Goal: Information Seeking & Learning: Learn about a topic

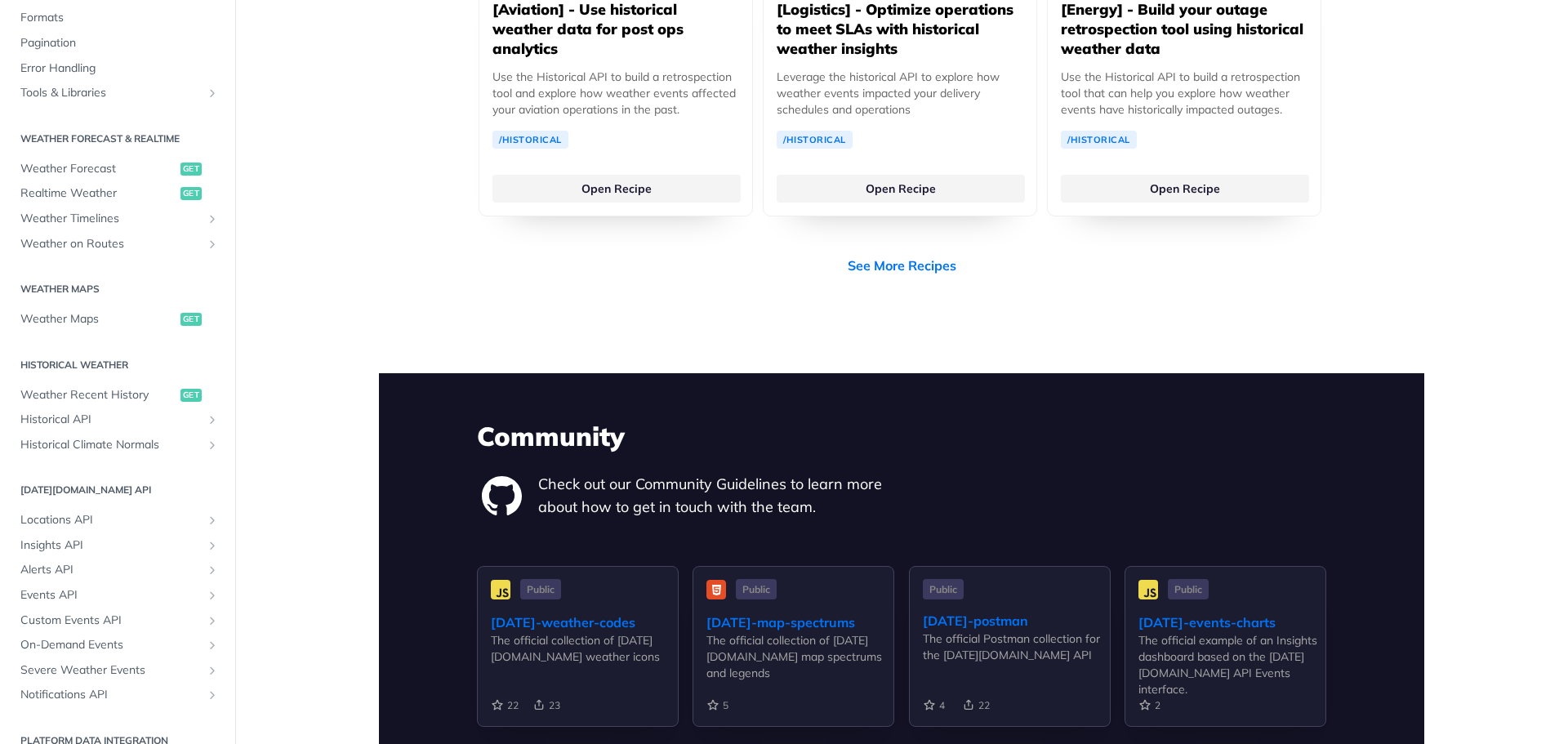
scroll to position [342, 0]
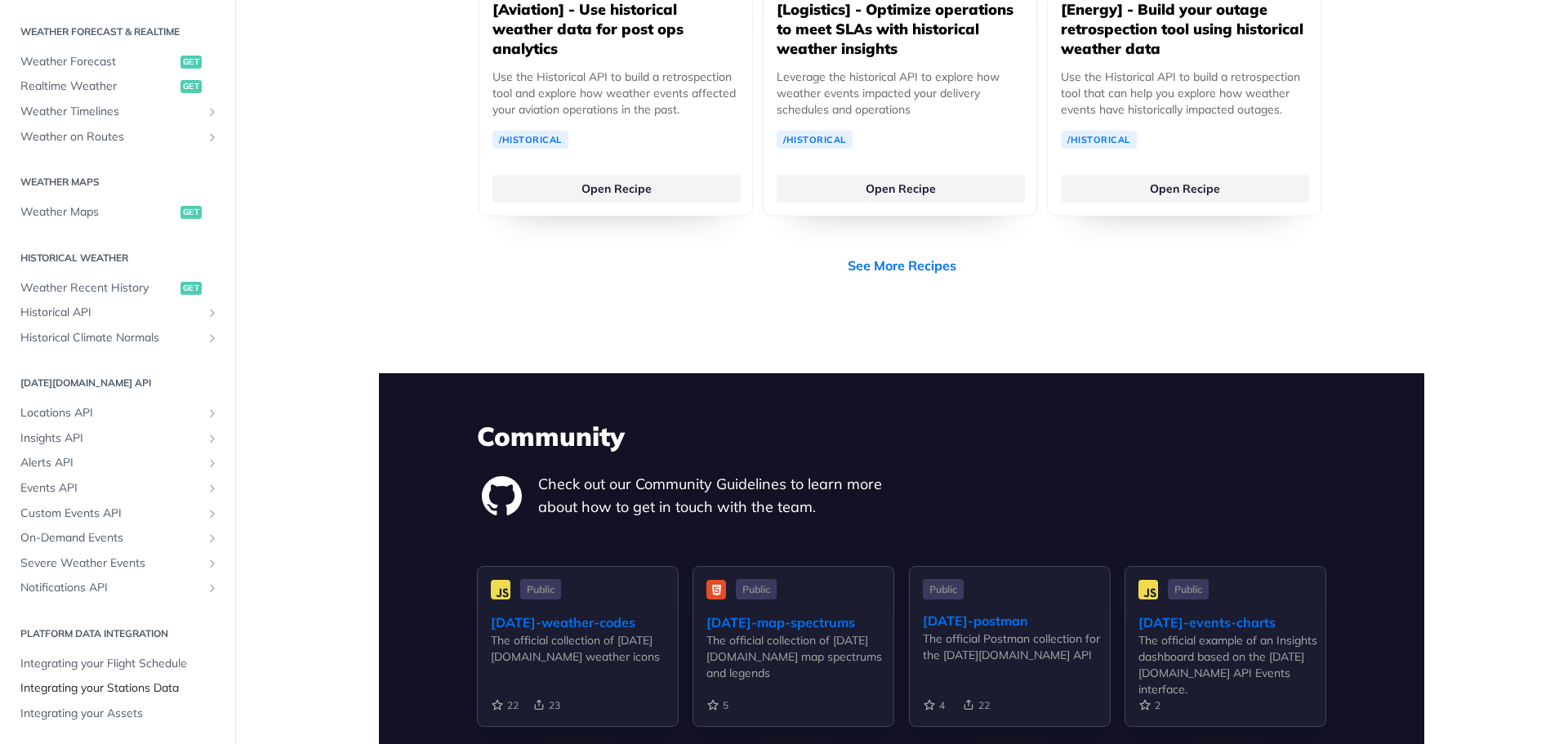
click at [121, 686] on span "Integrating your Stations Data" at bounding box center [119, 689] width 198 height 16
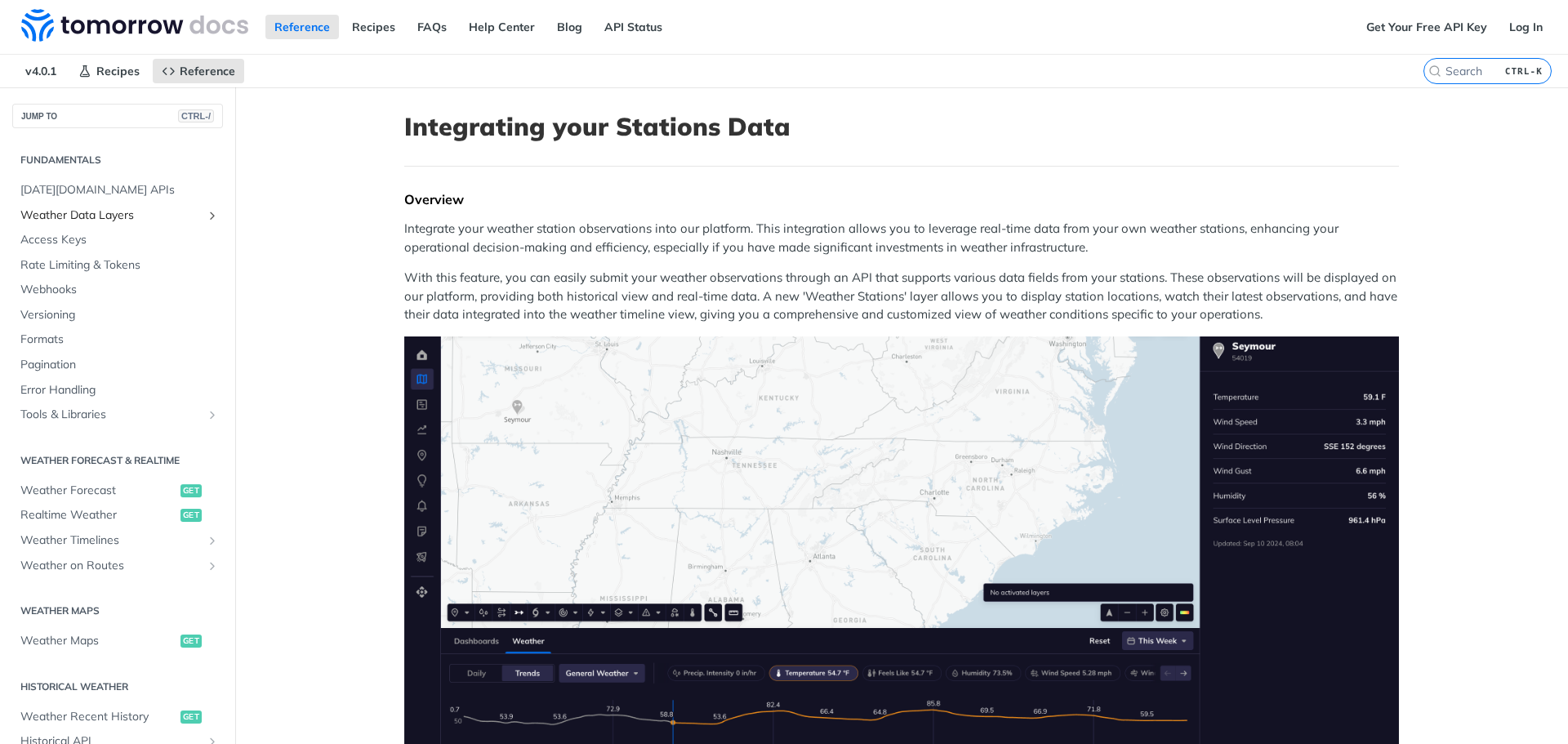
click at [100, 209] on span "Weather Data Layers" at bounding box center [111, 216] width 181 height 16
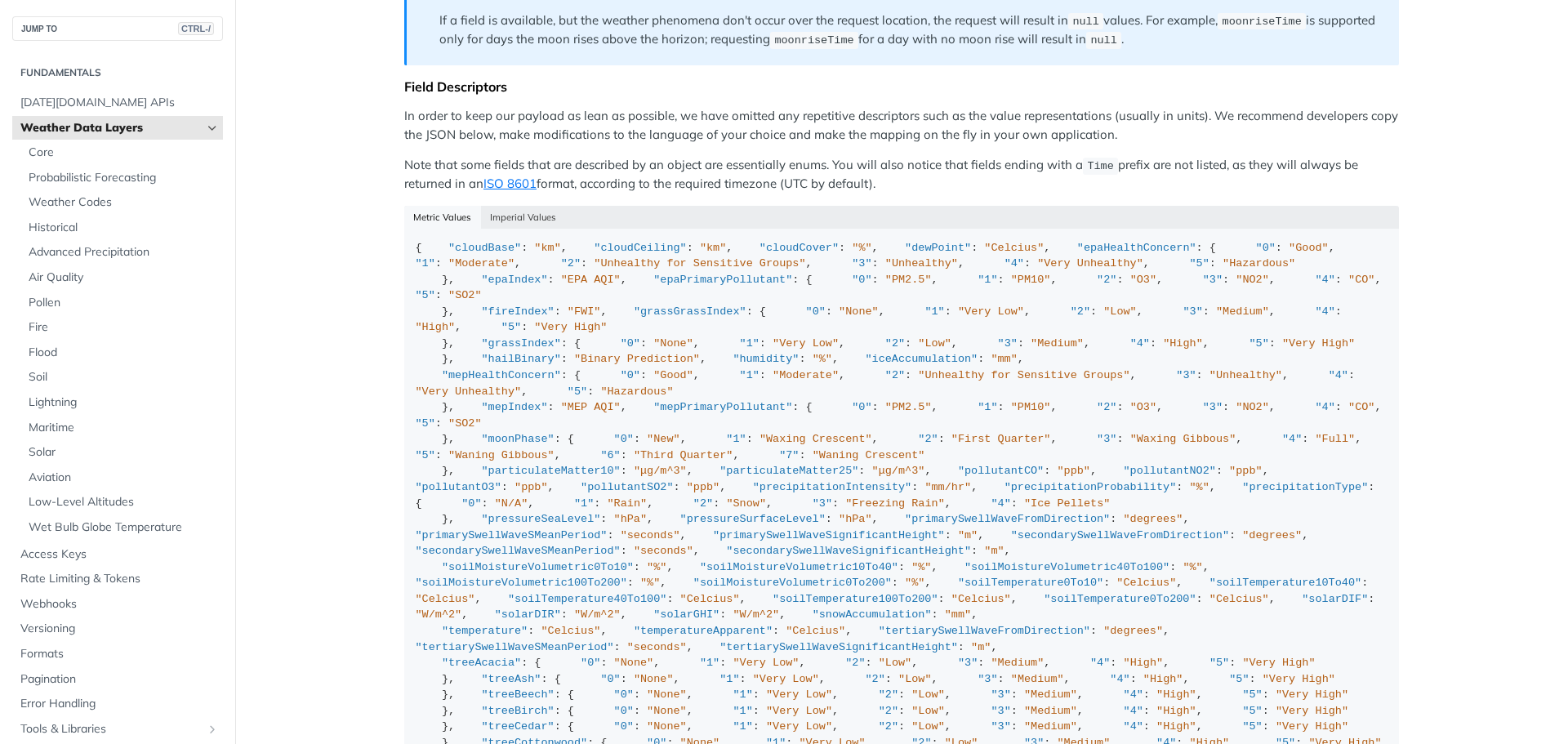
scroll to position [1209, 0]
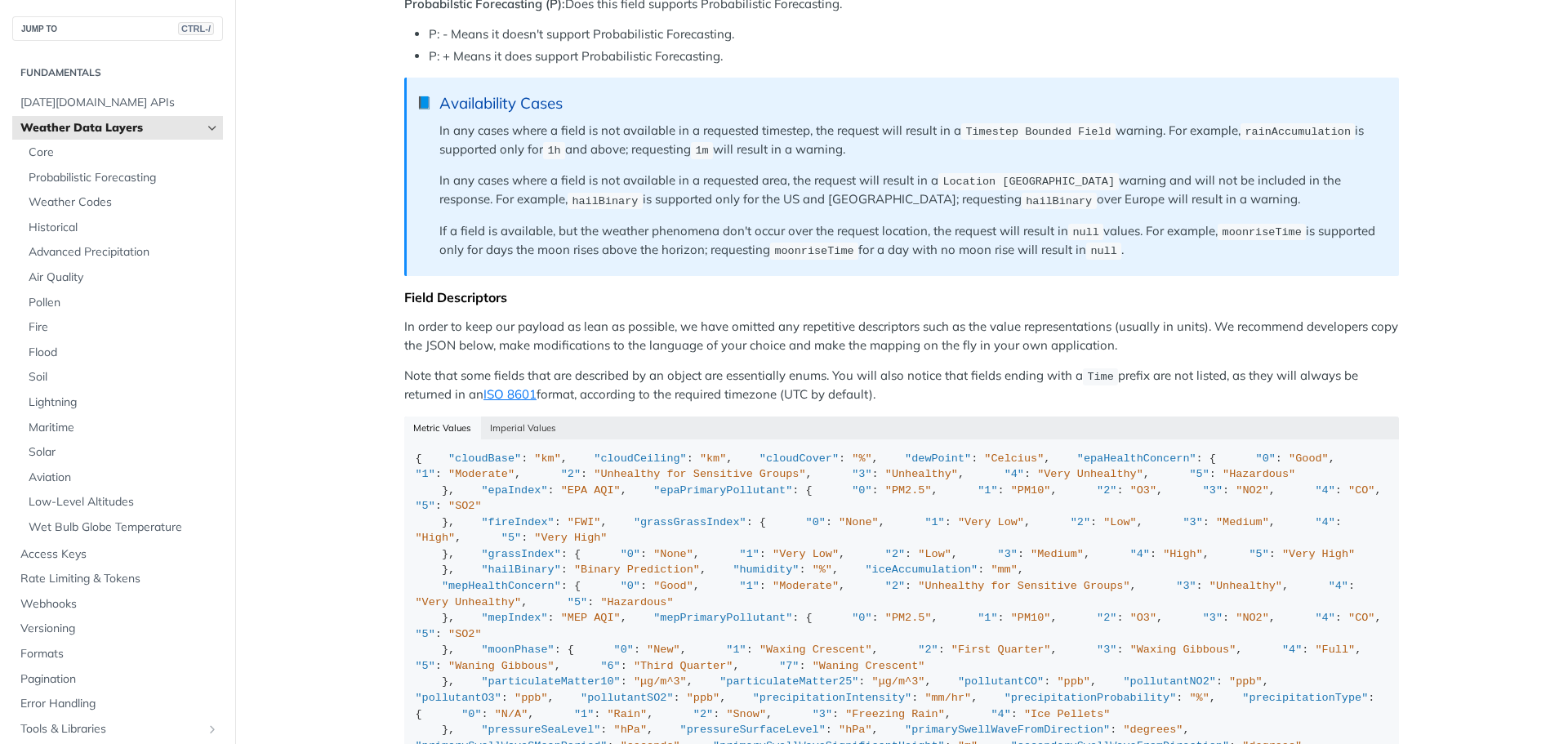
click at [206, 126] on icon "Hide subpages for Weather Data Layers" at bounding box center [212, 128] width 13 height 13
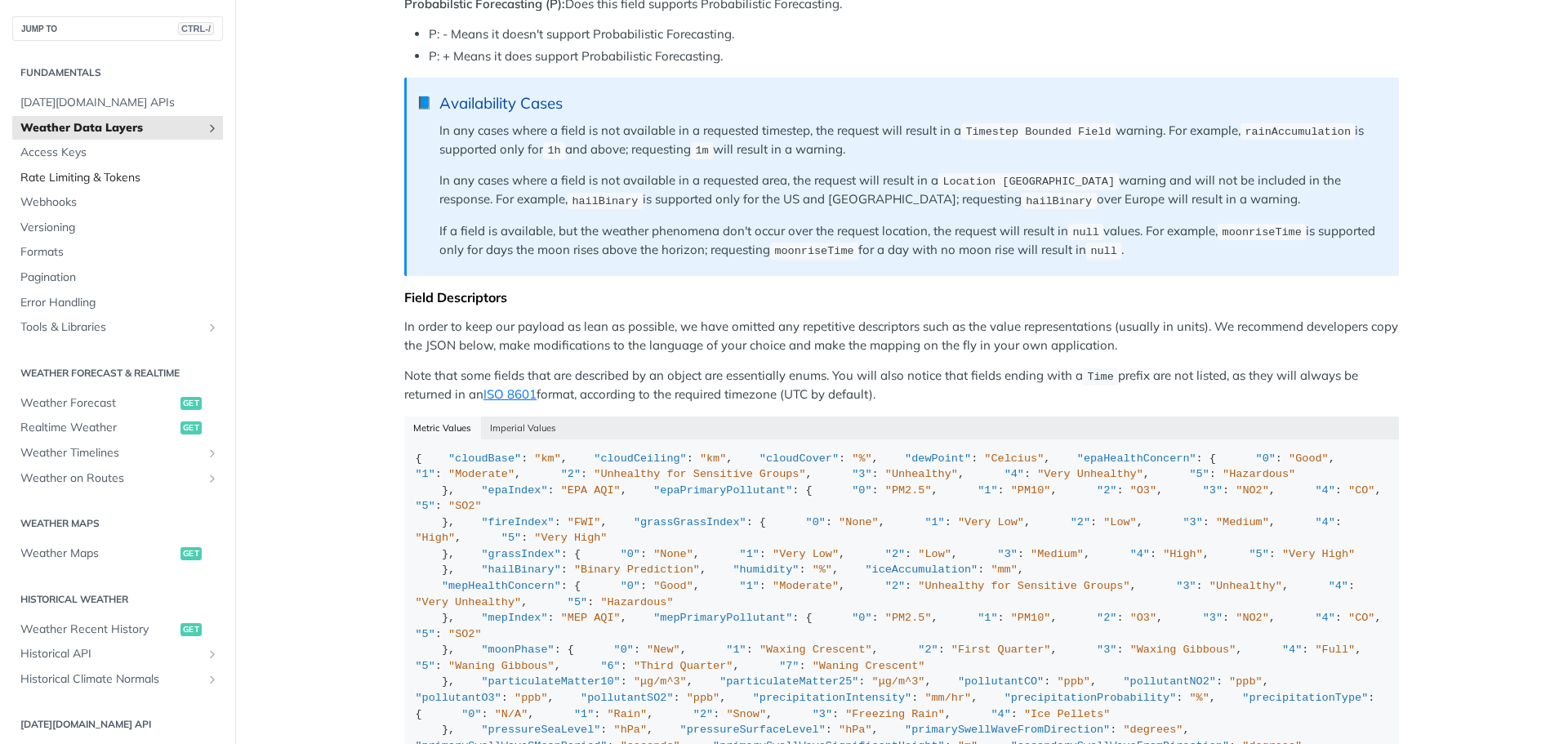
click at [117, 181] on span "Rate Limiting & Tokens" at bounding box center [119, 178] width 198 height 16
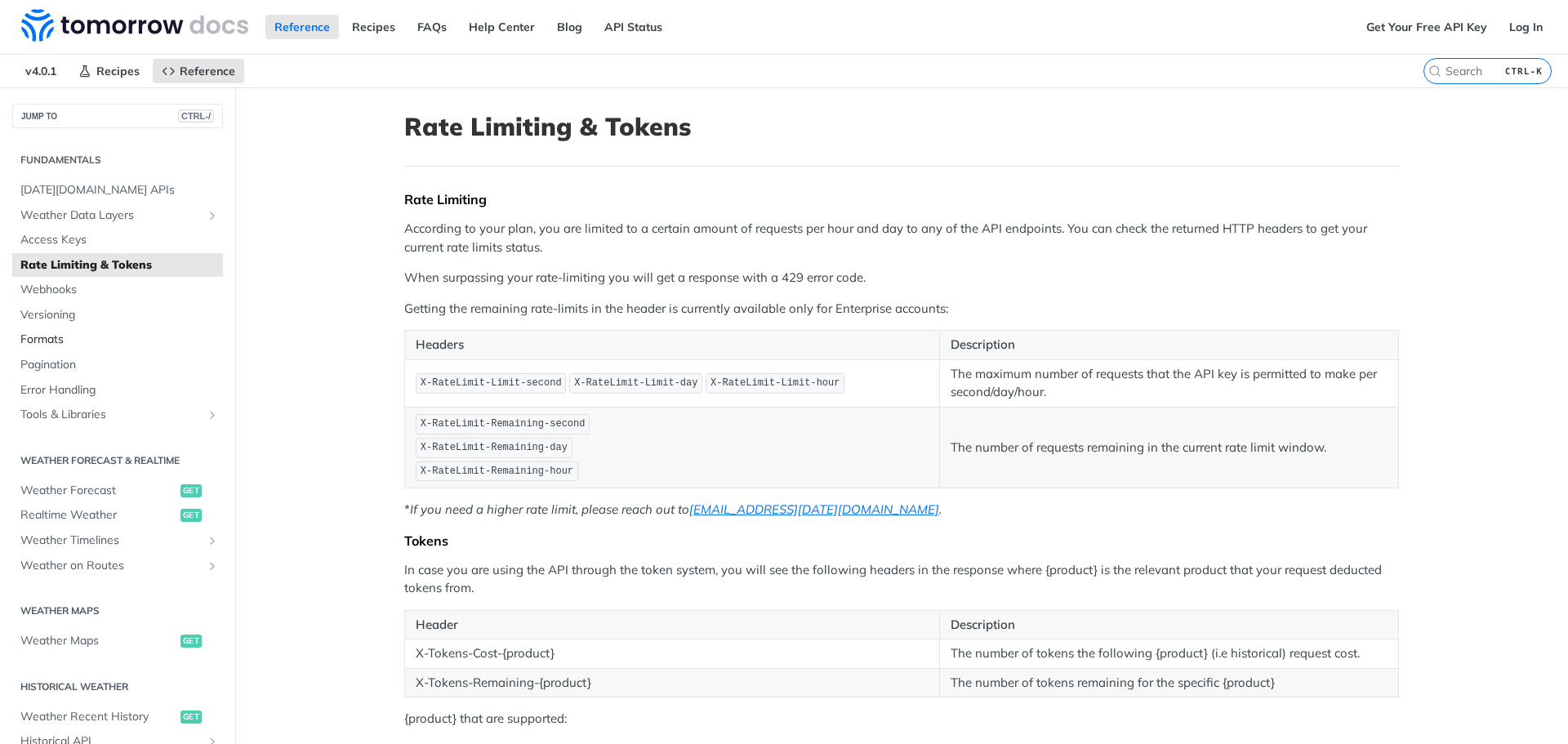
click at [87, 336] on span "Formats" at bounding box center [119, 340] width 198 height 16
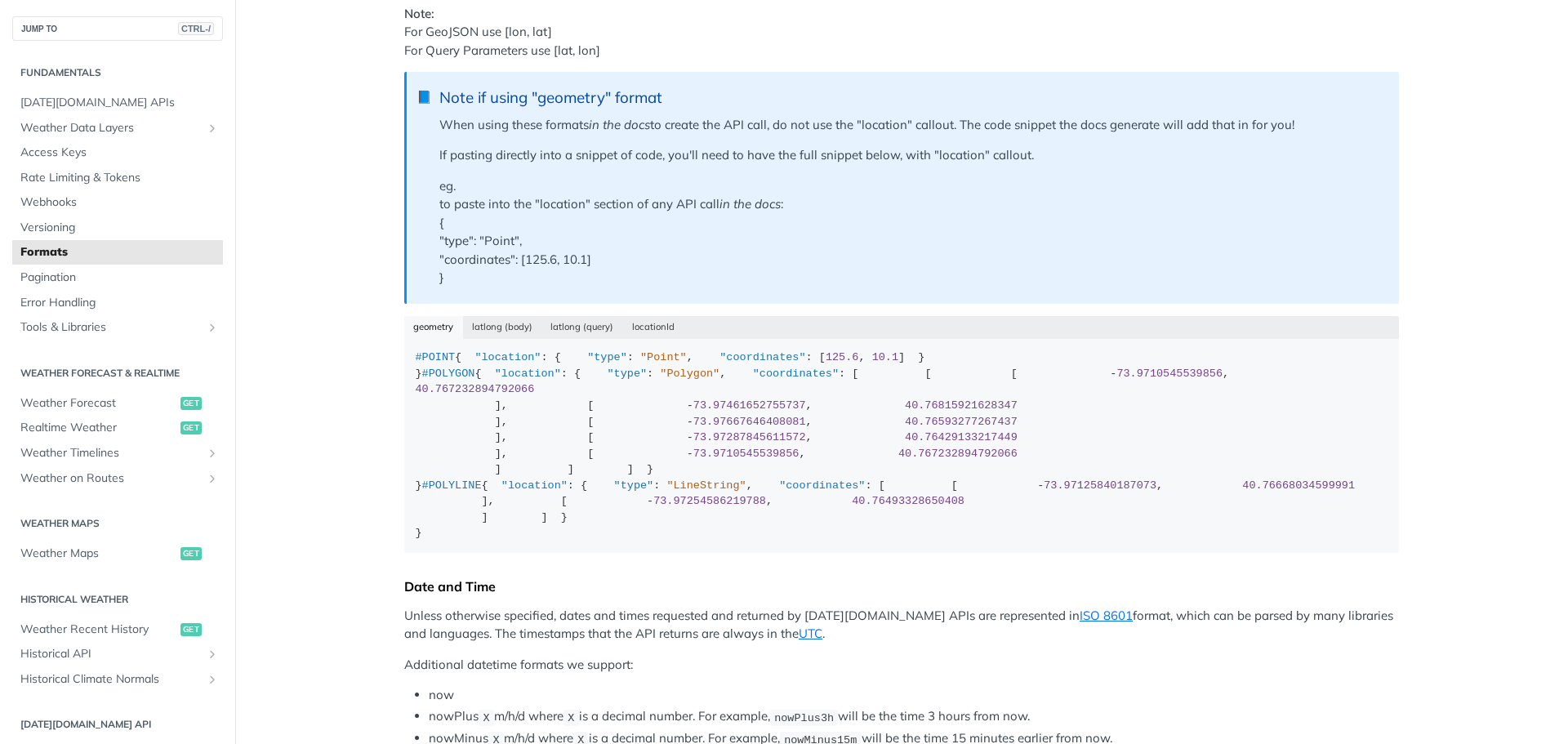
scroll to position [408, 0]
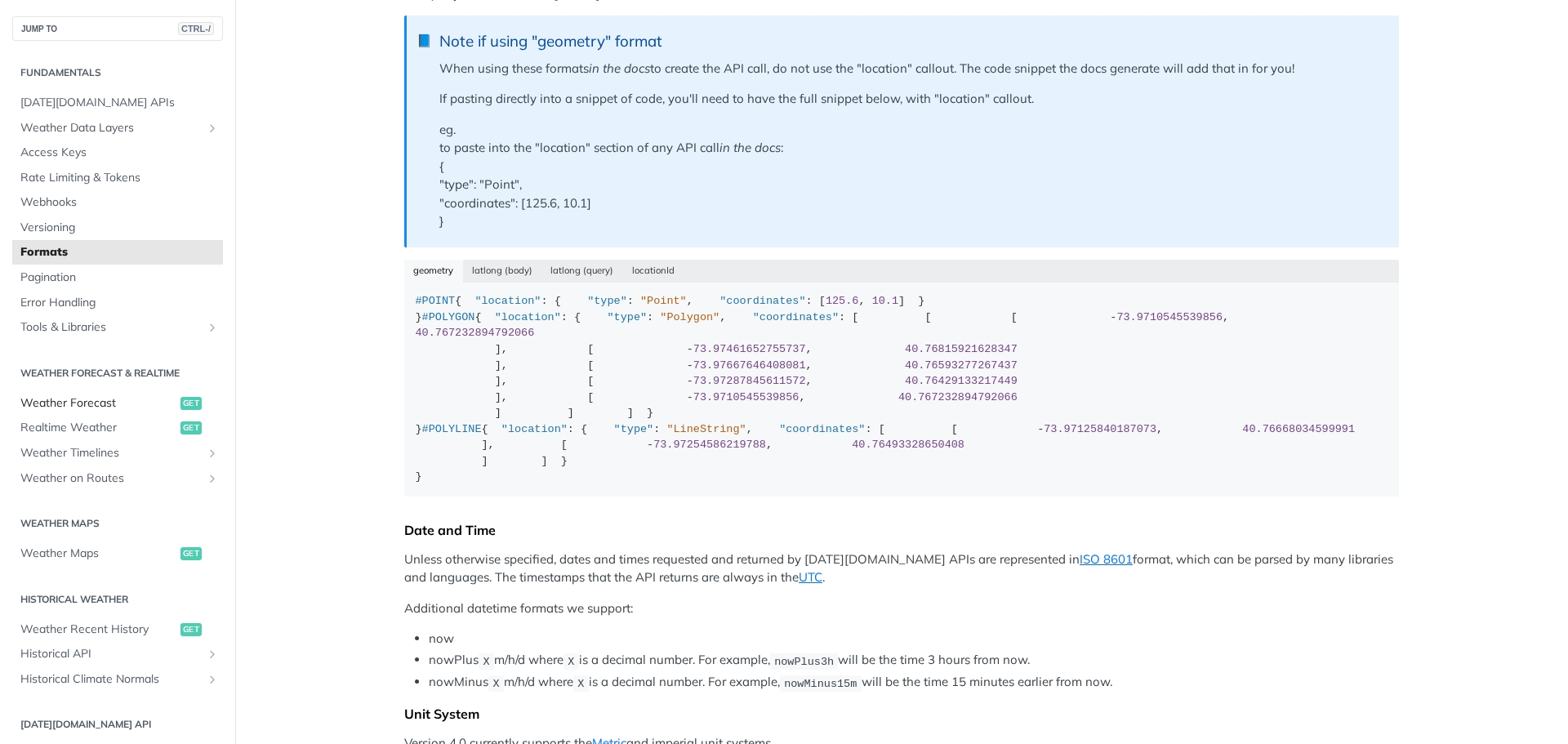
click at [150, 408] on span "Weather Forecast" at bounding box center [99, 403] width 156 height 16
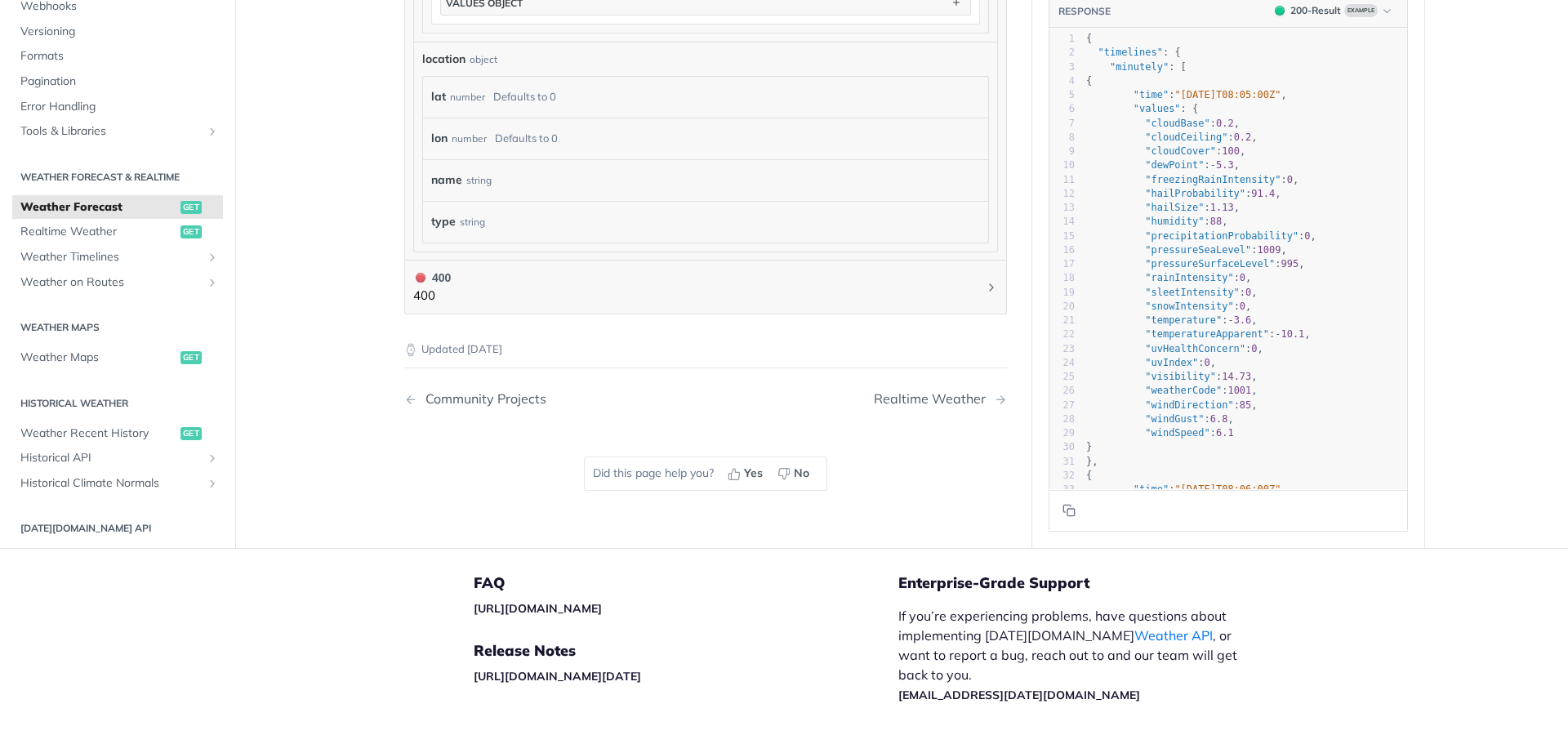
scroll to position [1551, 0]
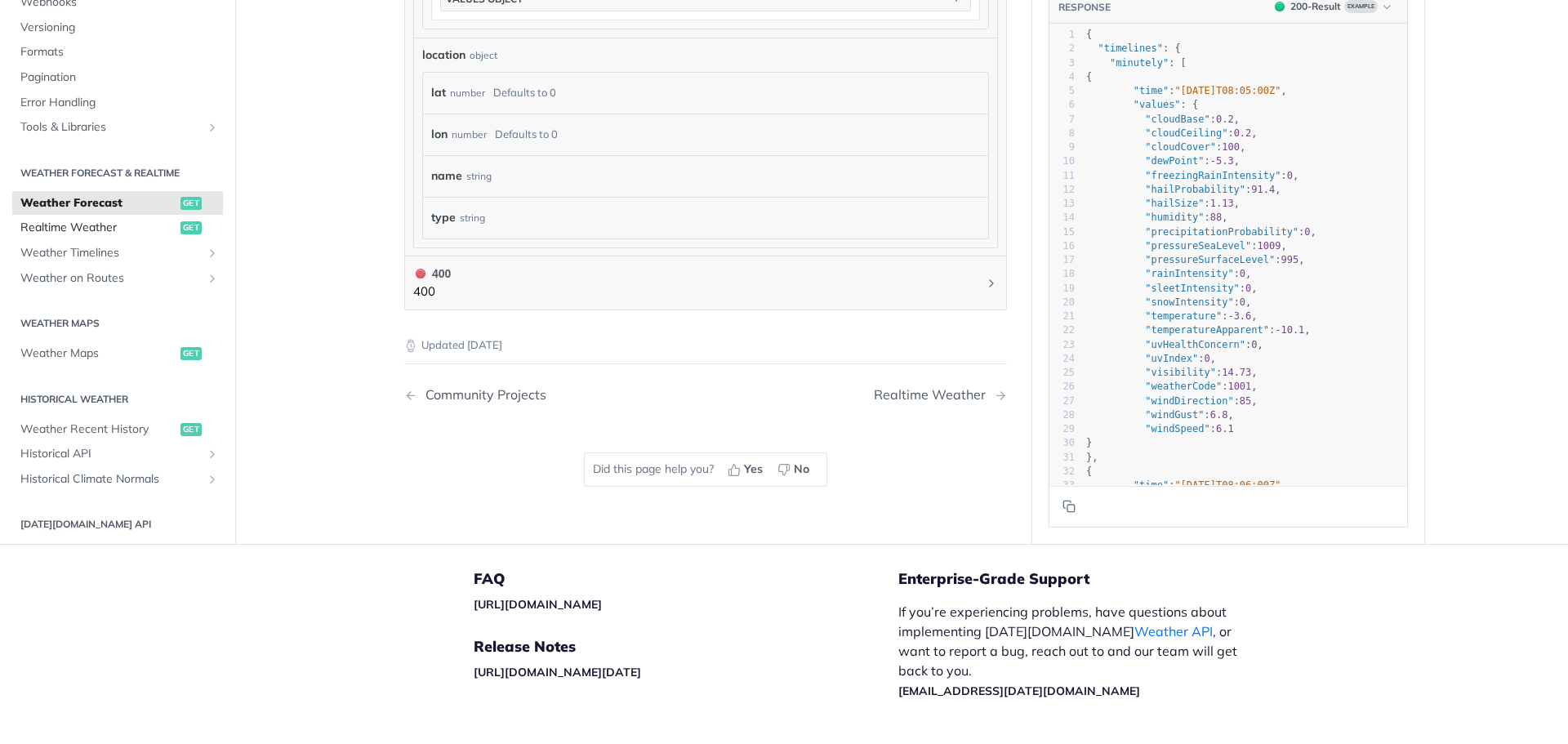
click at [76, 230] on span "Realtime Weather" at bounding box center [99, 228] width 156 height 16
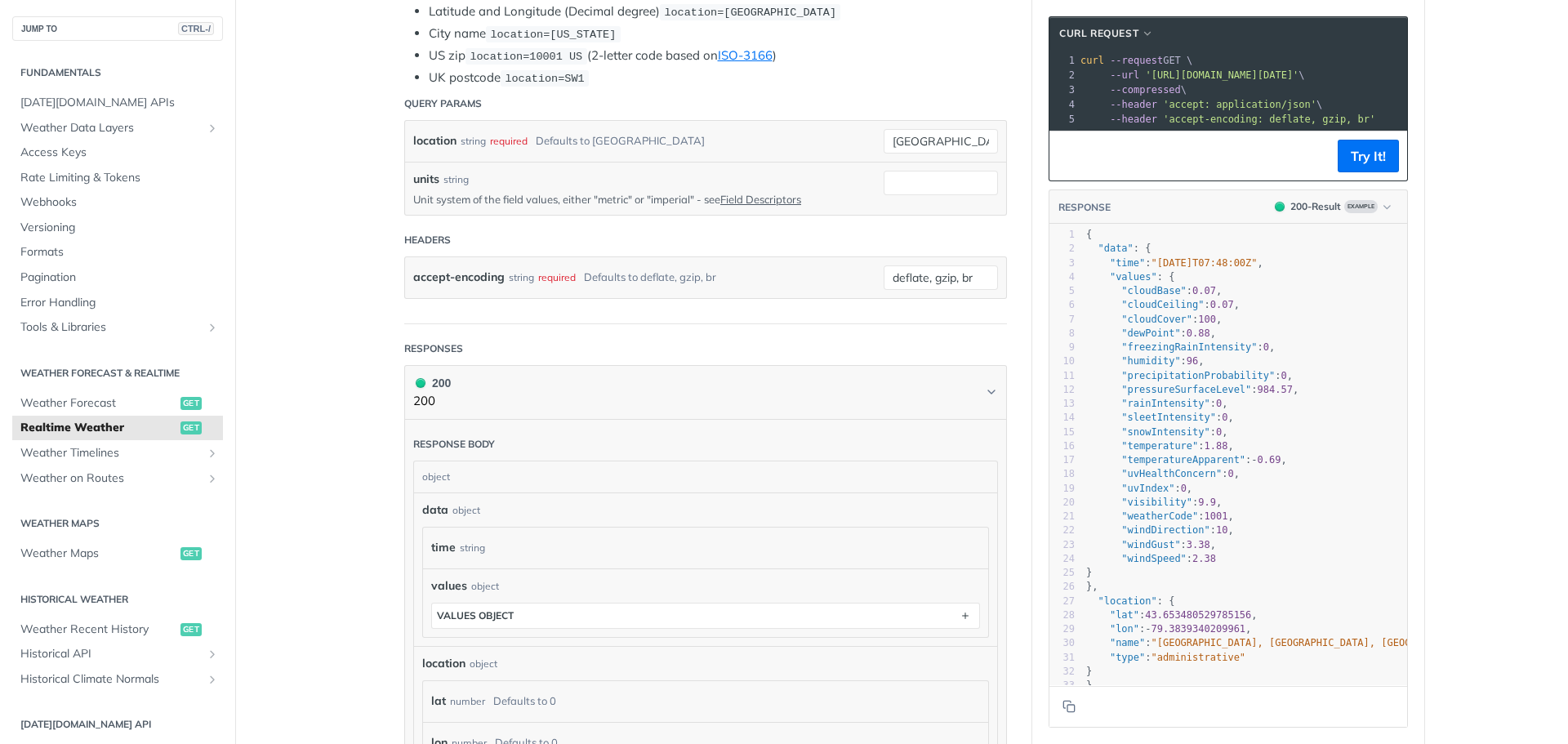
scroll to position [327, 0]
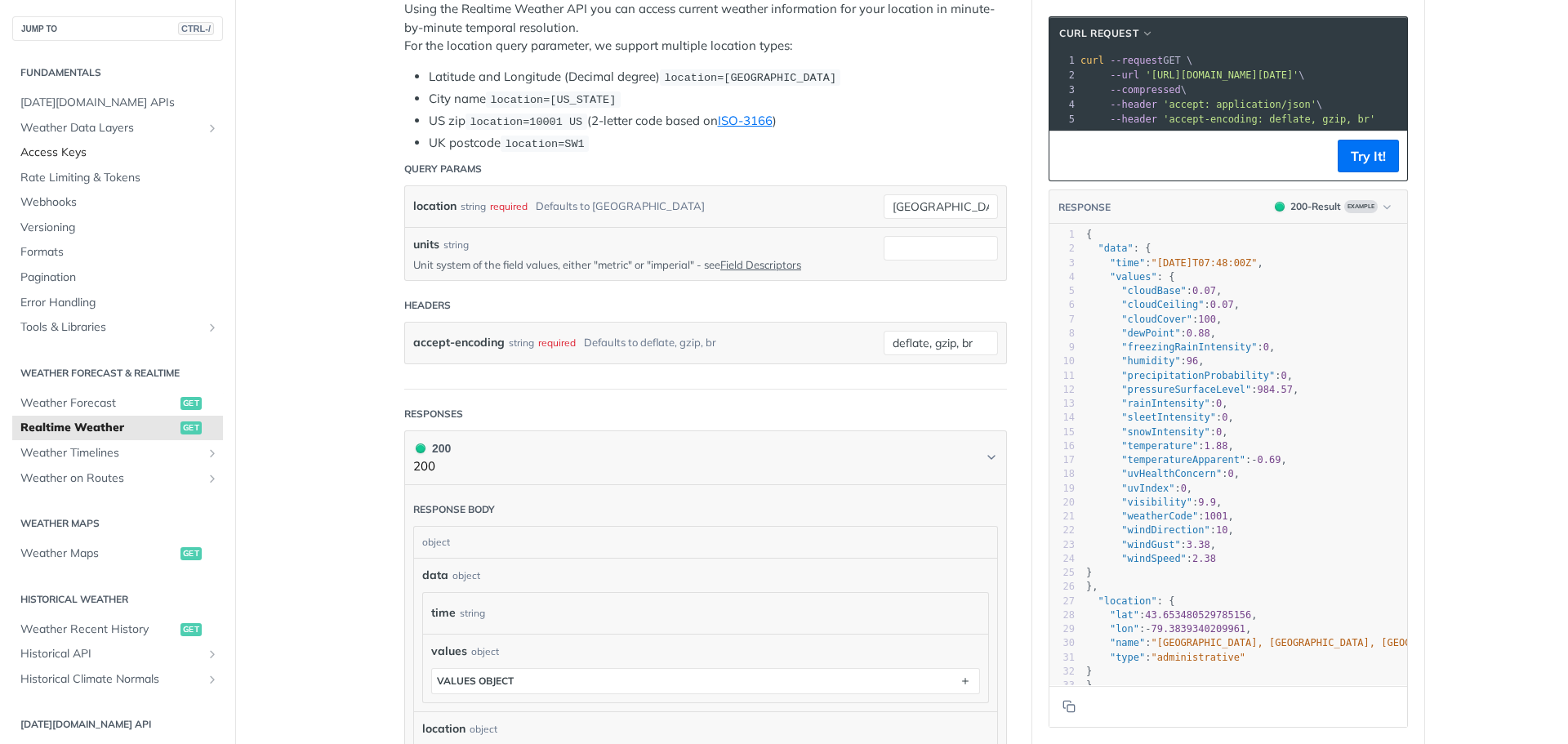
click at [100, 156] on span "Access Keys" at bounding box center [119, 153] width 198 height 16
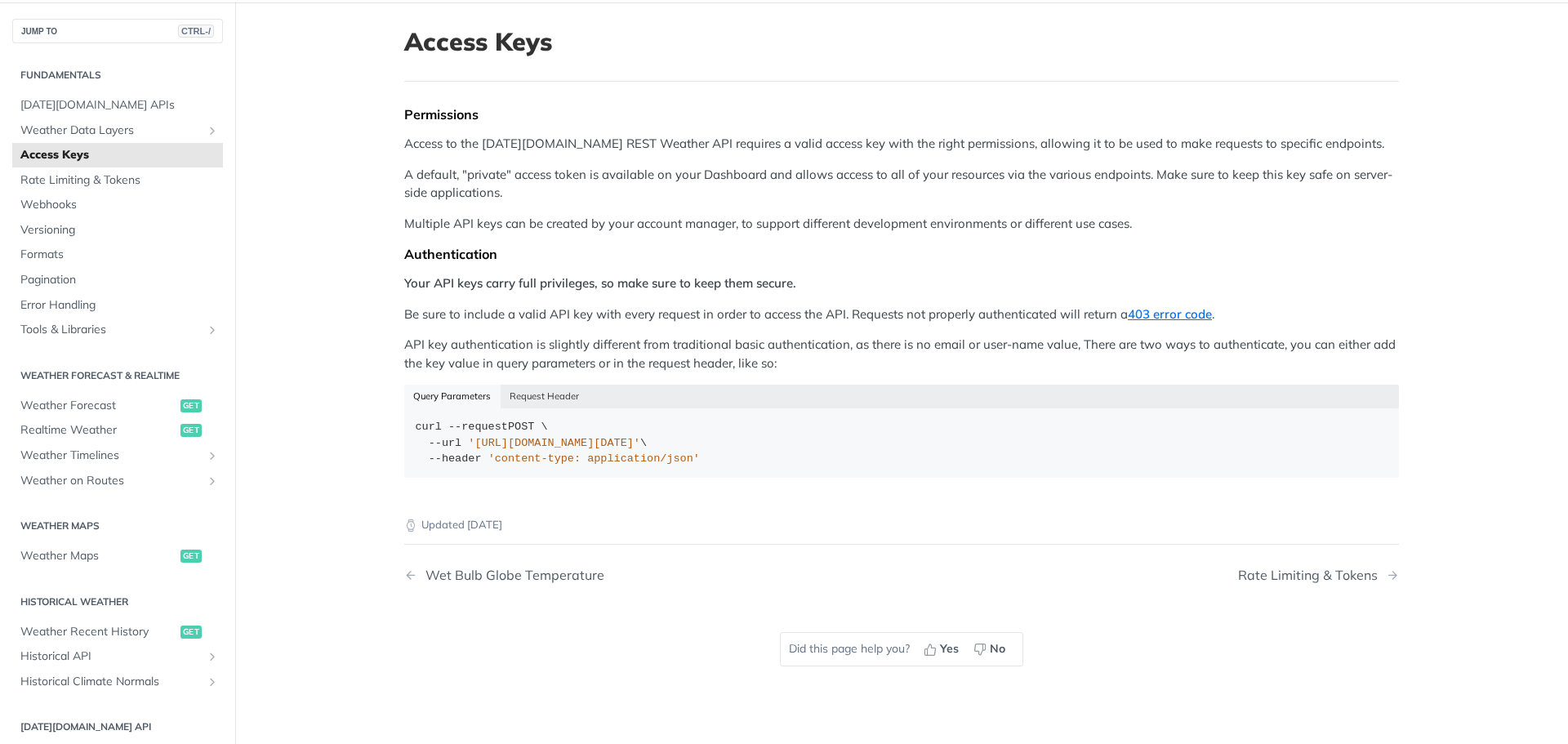
scroll to position [81, 0]
click at [122, 334] on span "Tools & Libraries" at bounding box center [111, 333] width 181 height 16
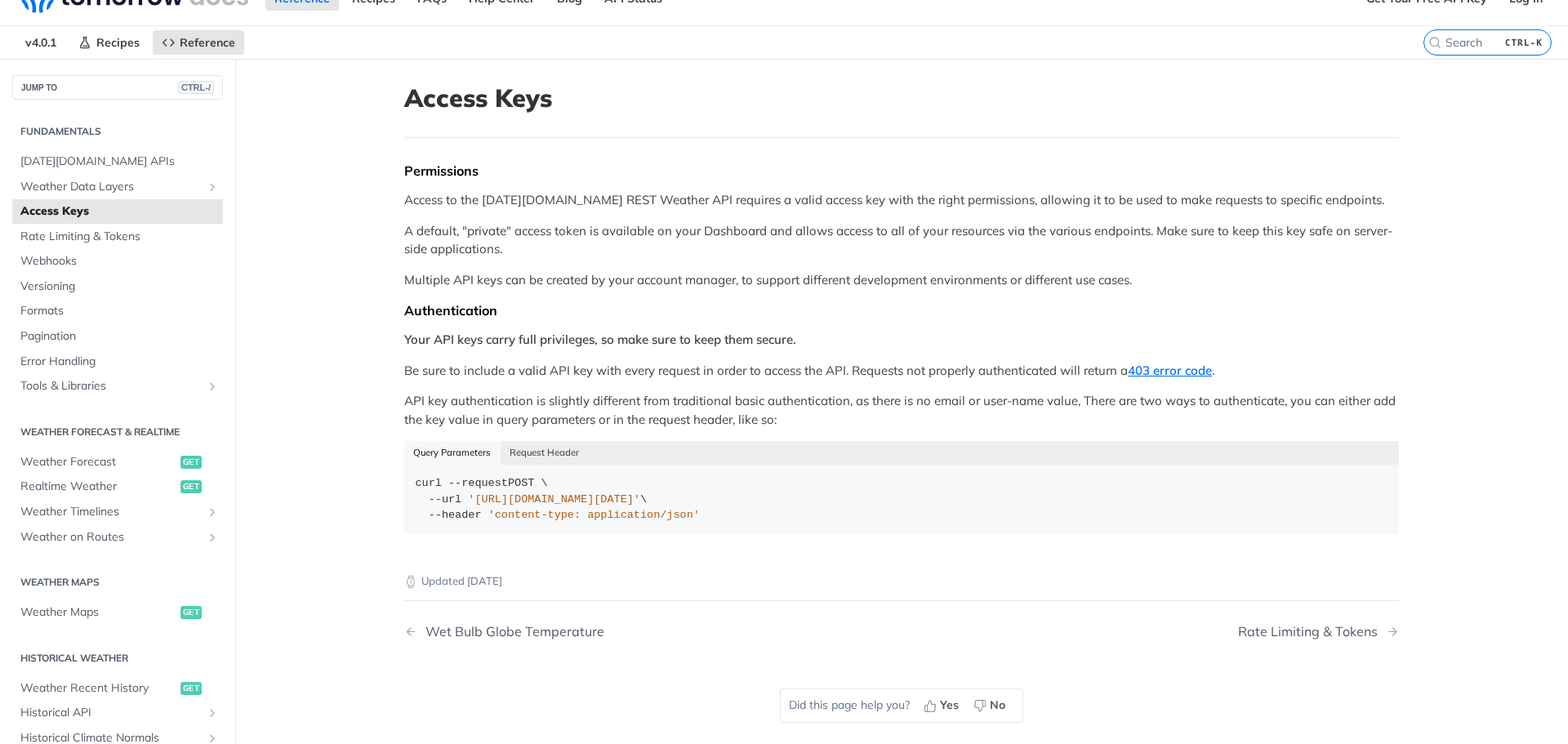
scroll to position [0, 0]
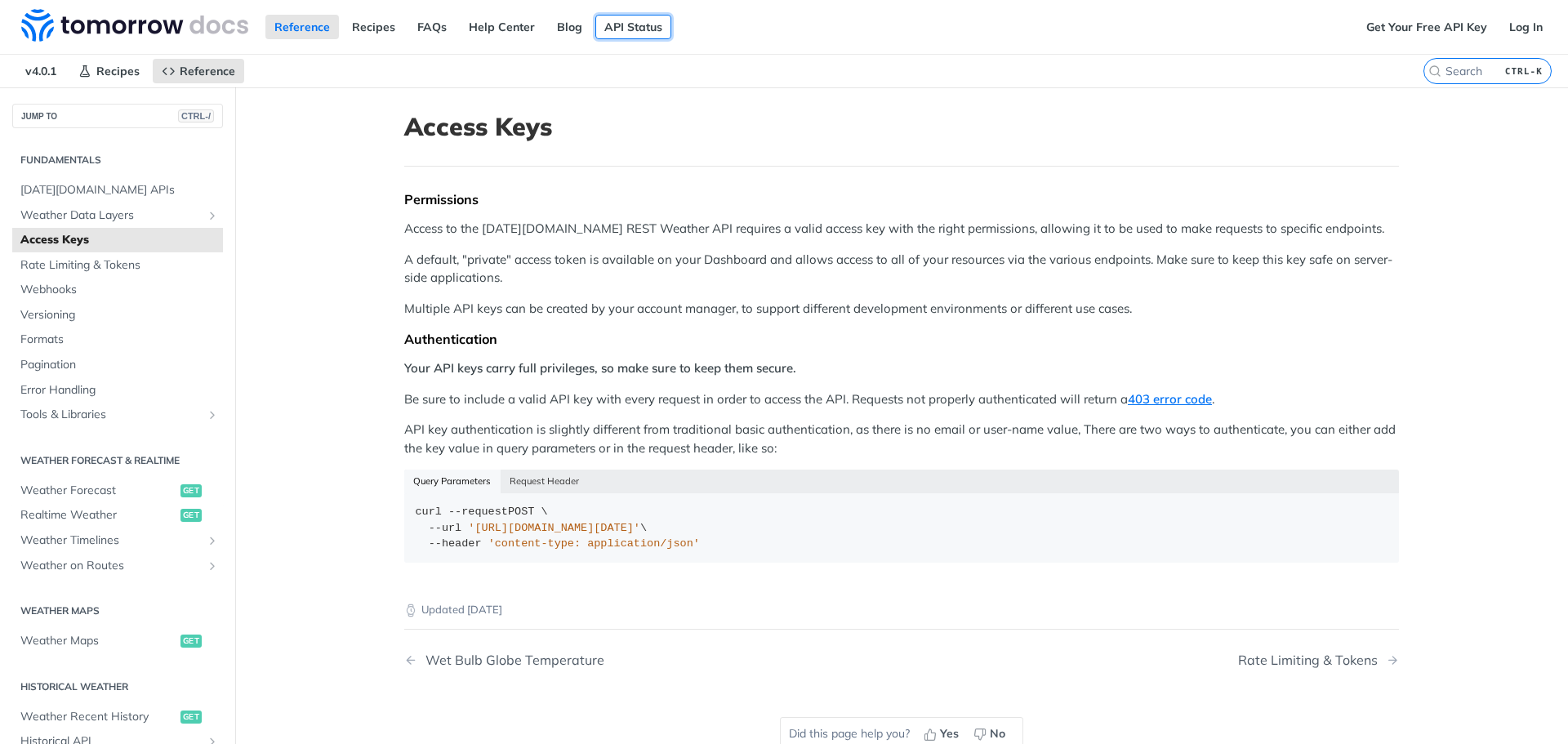
click at [595, 35] on link "API Status" at bounding box center [633, 27] width 76 height 25
click at [94, 174] on section "Fundamentals [DATE][DOMAIN_NAME] APIs Weather Data Layers Core Probabilistic Fo…" at bounding box center [118, 286] width 211 height 284
click at [93, 188] on span "[DATE][DOMAIN_NAME] APIs" at bounding box center [119, 190] width 198 height 16
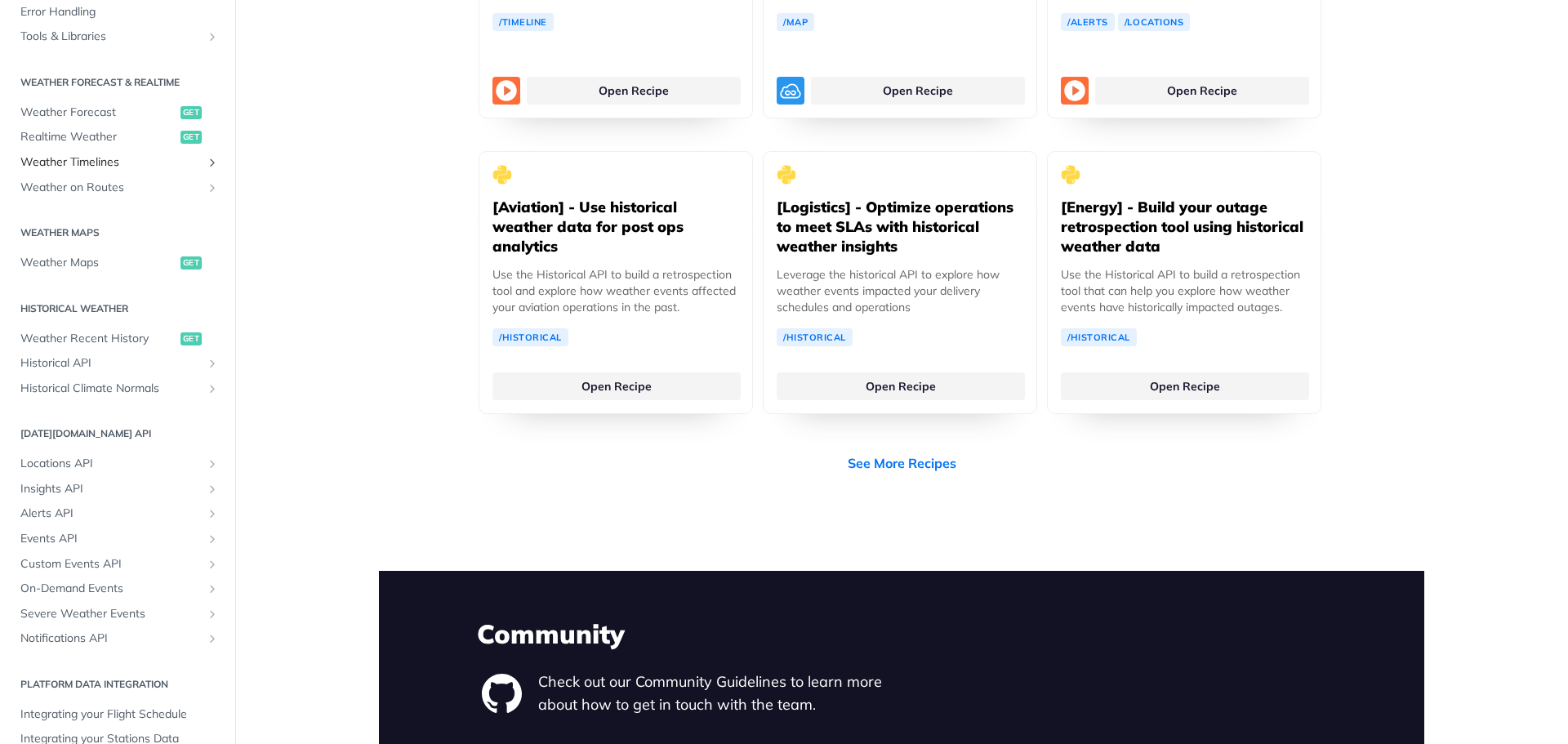
scroll to position [327, 0]
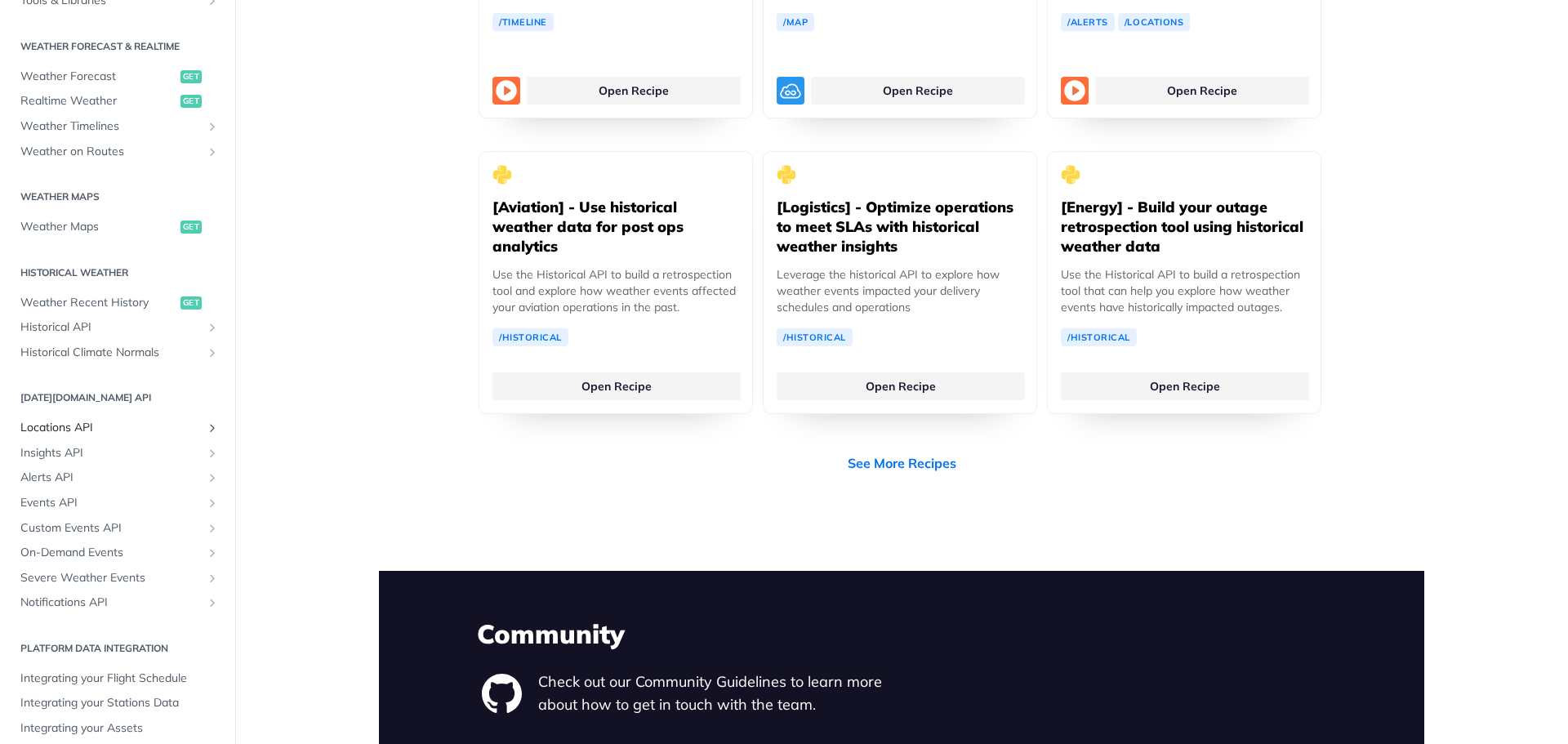
click at [141, 428] on span "Locations API" at bounding box center [111, 428] width 181 height 16
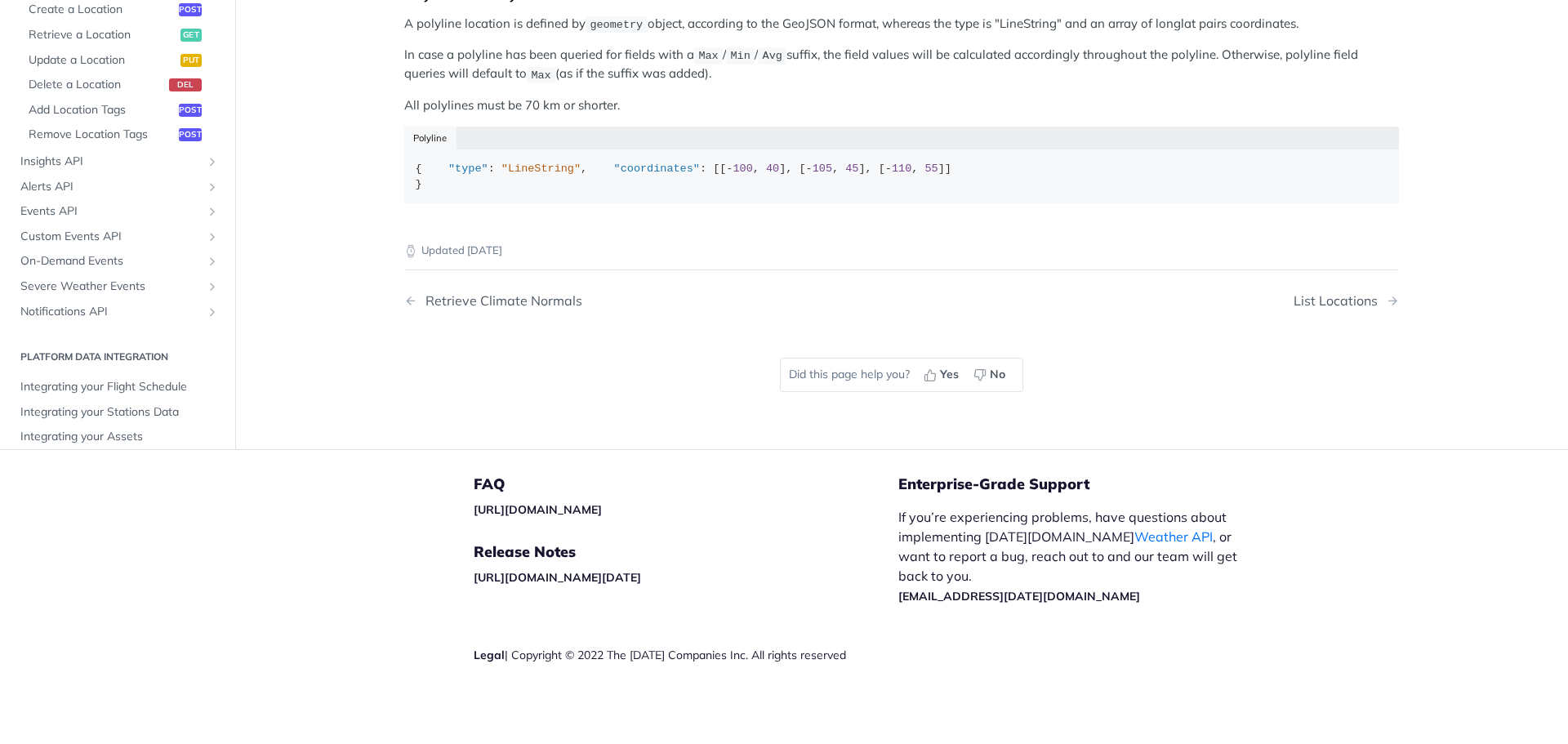
scroll to position [518, 0]
click at [177, 374] on span "Integrating your Flight Schedule" at bounding box center [119, 370] width 198 height 16
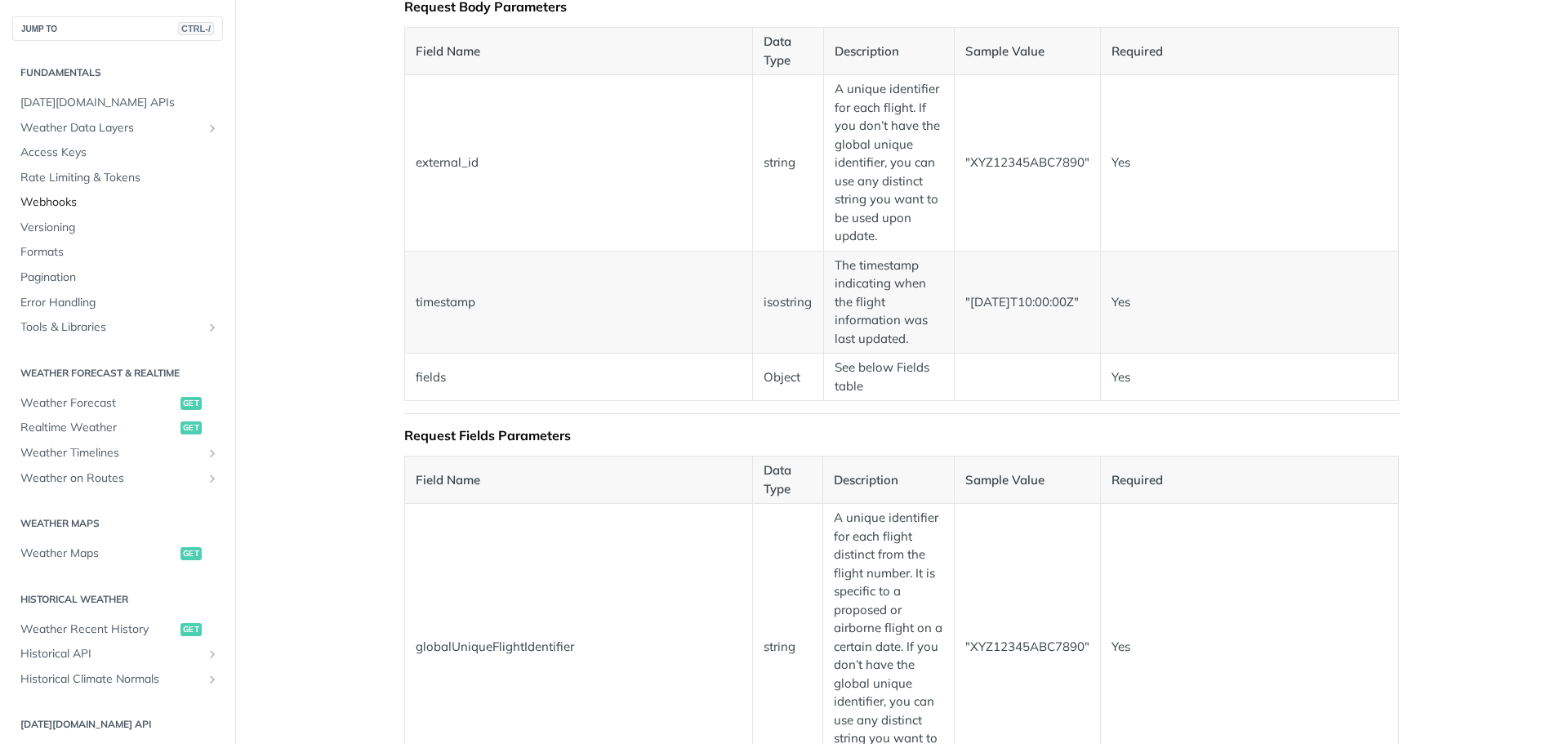
click at [96, 198] on span "Webhooks" at bounding box center [119, 202] width 198 height 16
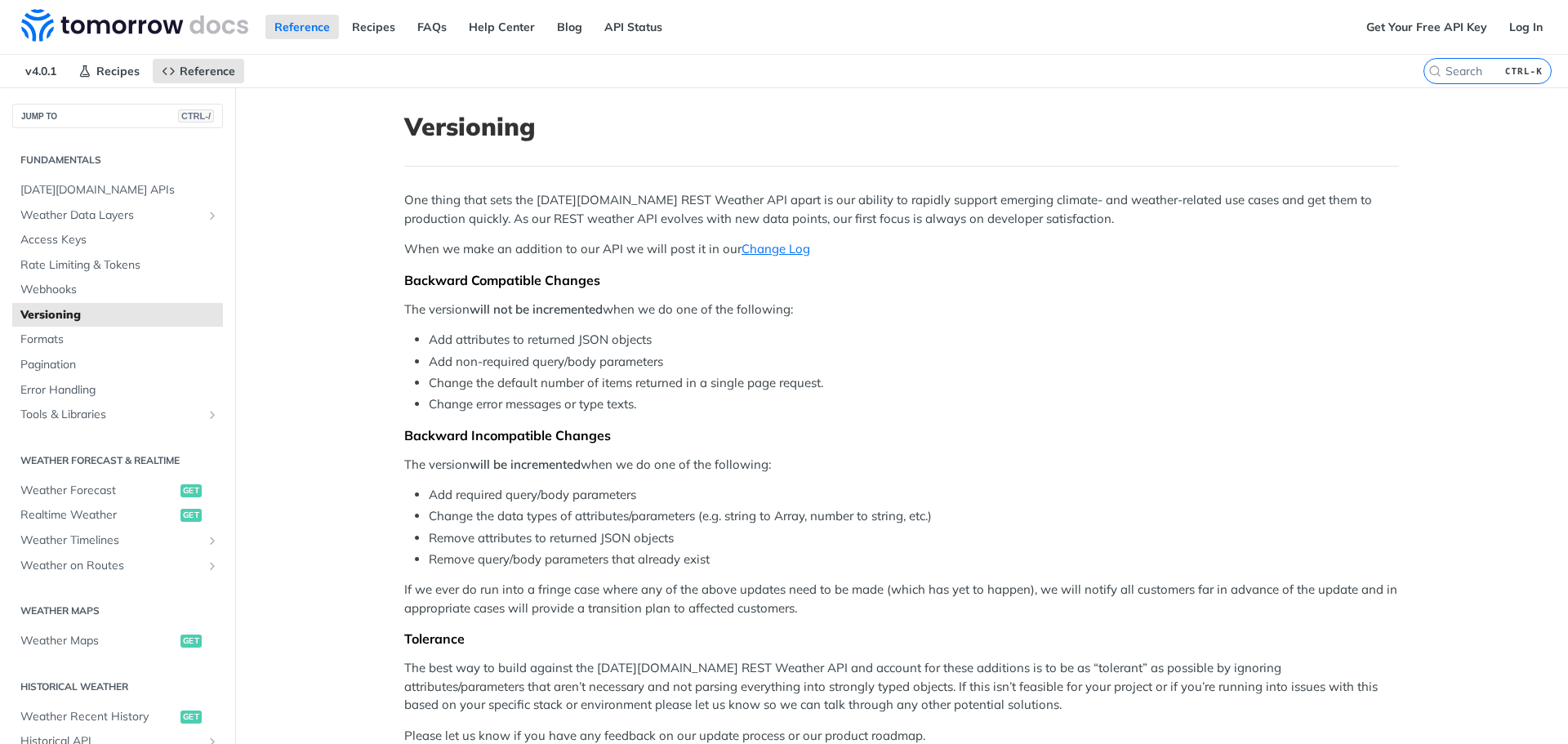
scroll to position [327, 0]
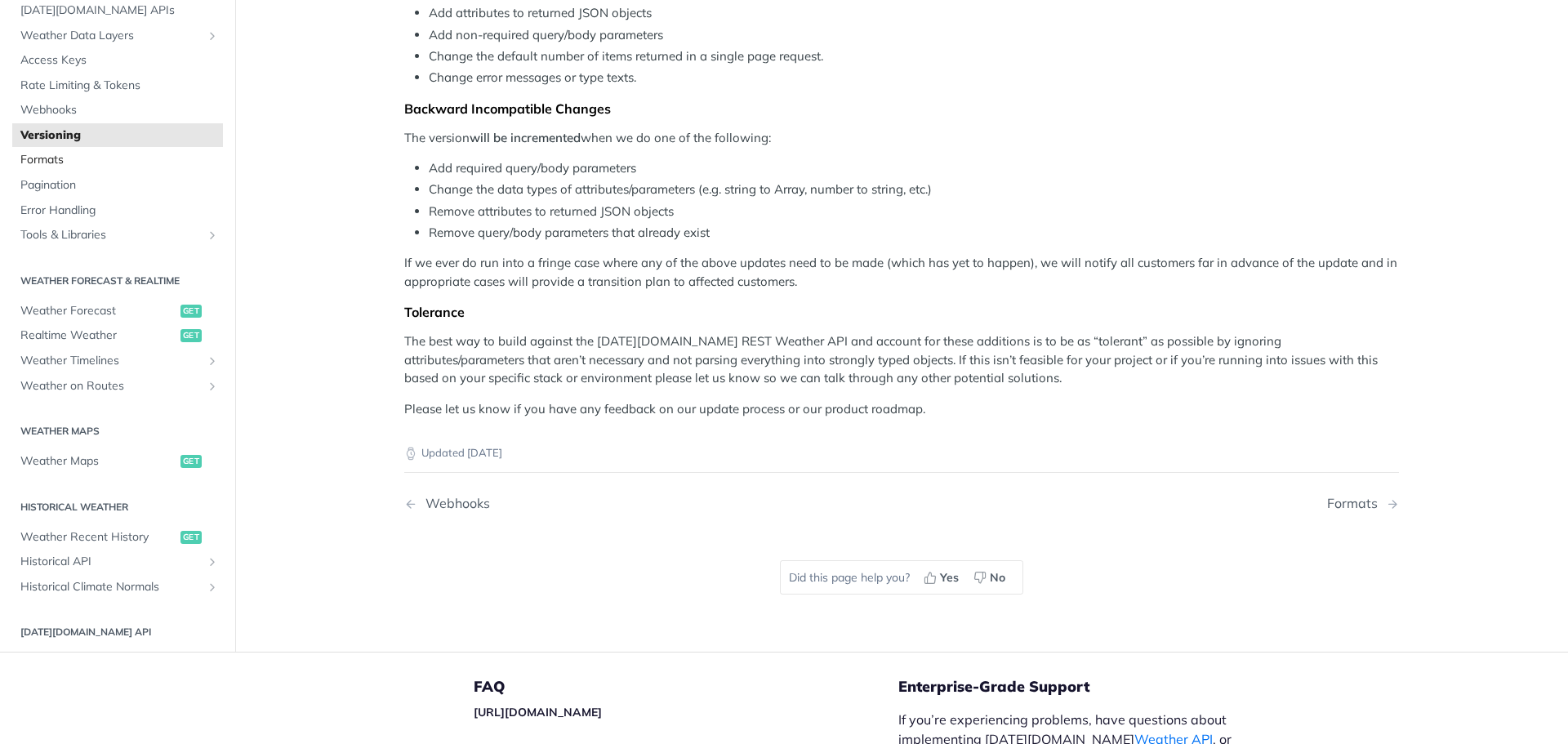
click at [119, 160] on span "Formats" at bounding box center [119, 161] width 198 height 16
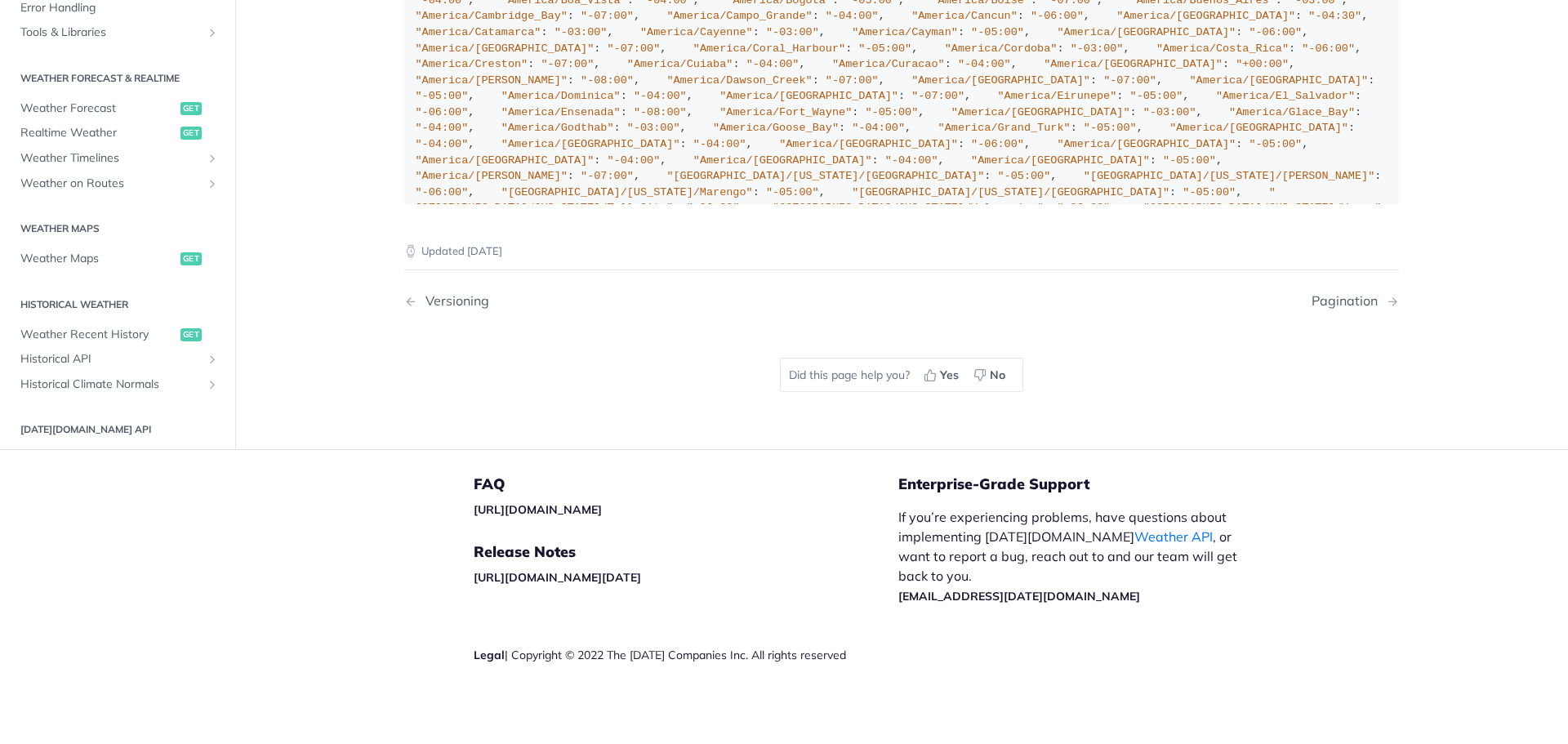
scroll to position [2020, 0]
